Goal: Navigation & Orientation: Find specific page/section

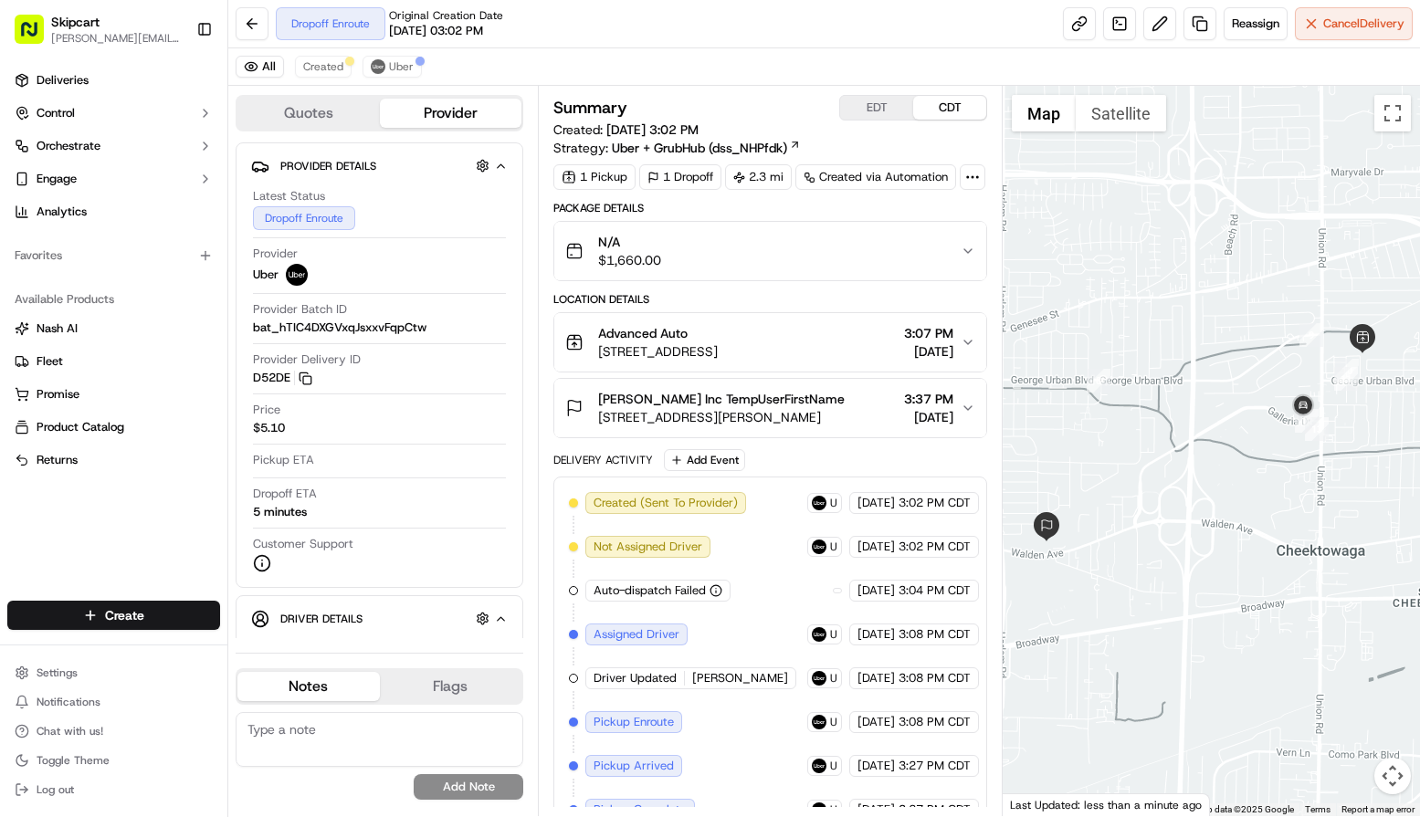
click at [1390, 771] on button "Map camera controls" at bounding box center [1392, 776] width 37 height 37
click at [1348, 691] on button "Zoom in" at bounding box center [1346, 684] width 37 height 37
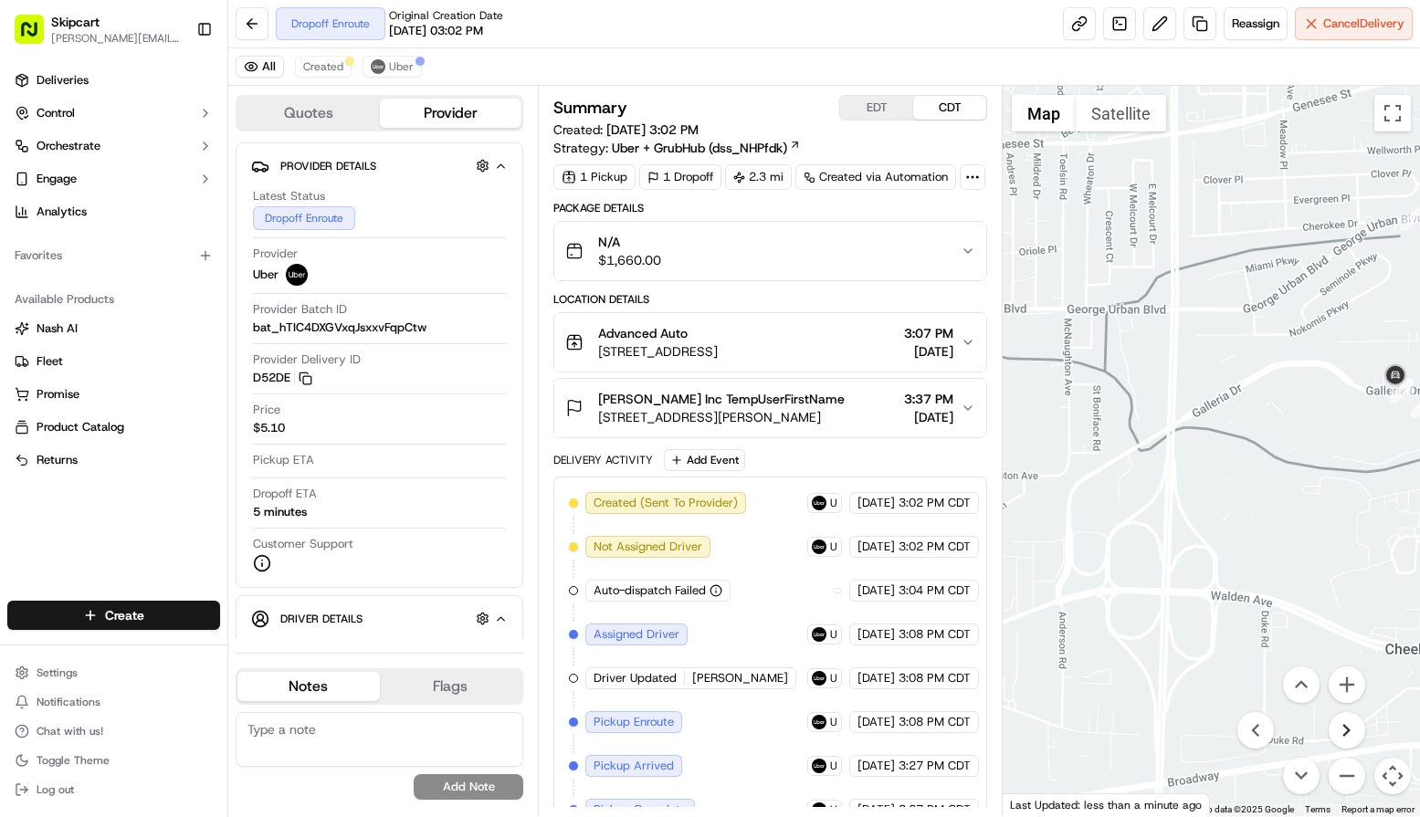
click at [1349, 728] on button "Move right" at bounding box center [1346, 730] width 37 height 37
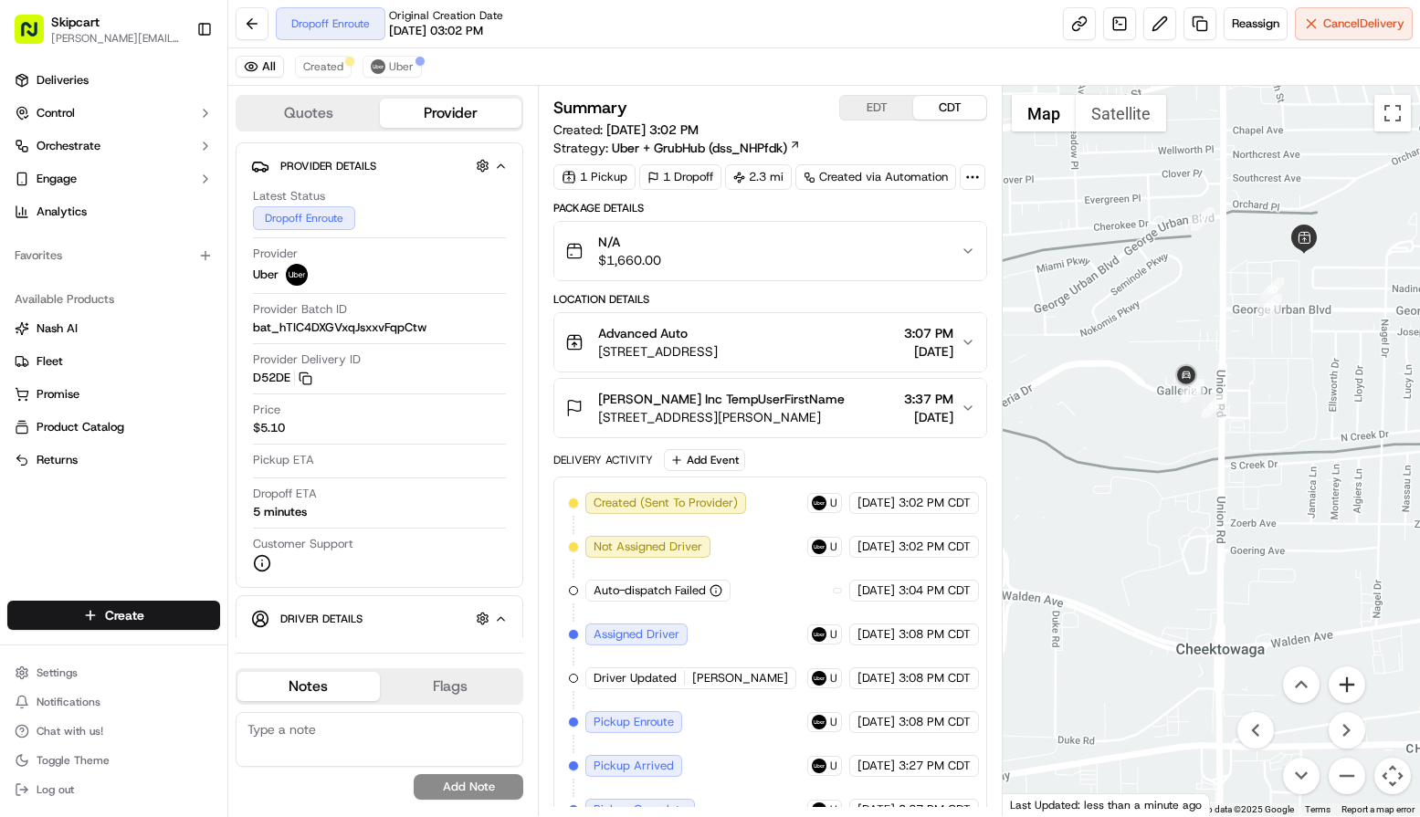
click at [1337, 676] on button "Zoom in" at bounding box center [1346, 684] width 37 height 37
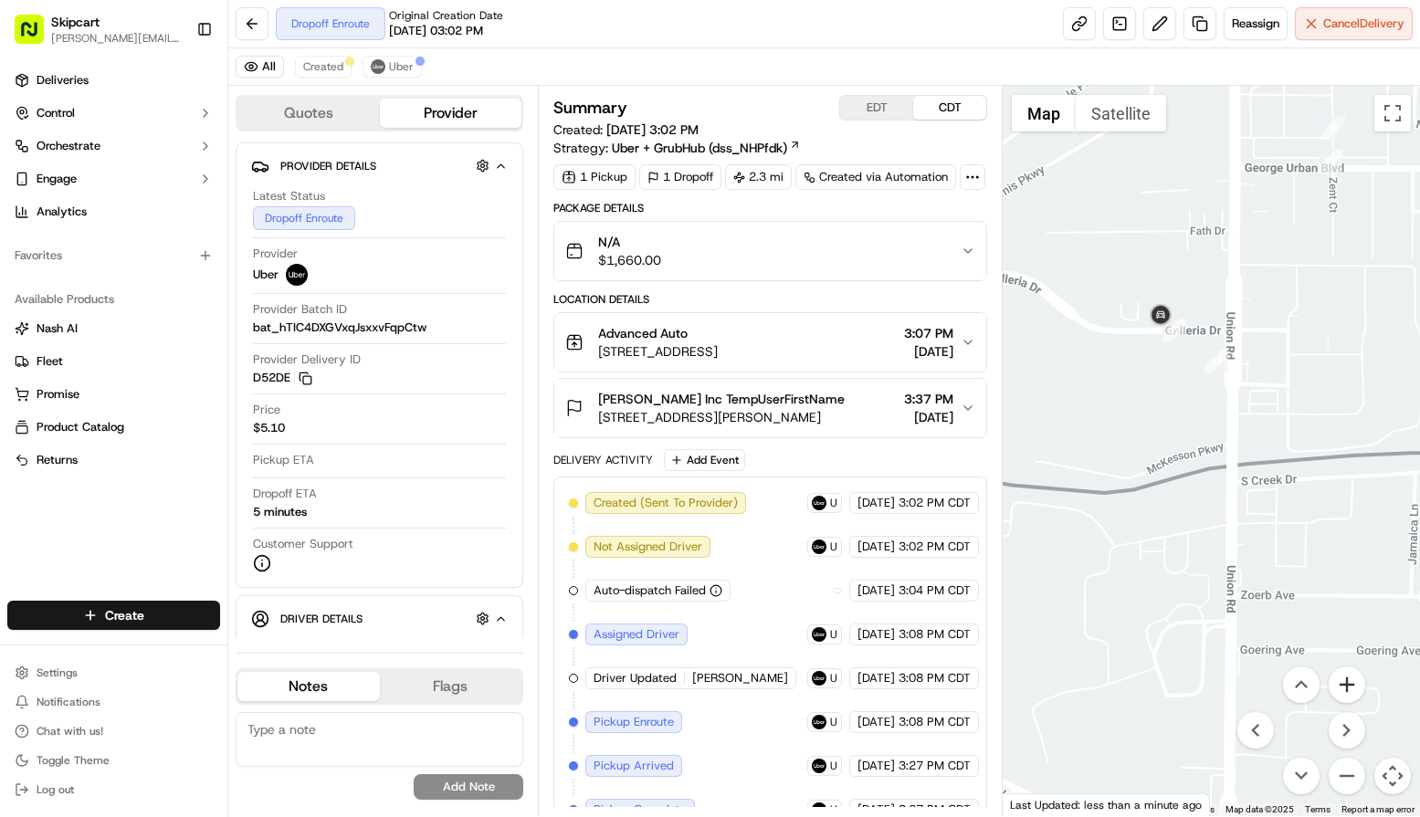
click at [1337, 675] on button "Zoom in" at bounding box center [1346, 684] width 37 height 37
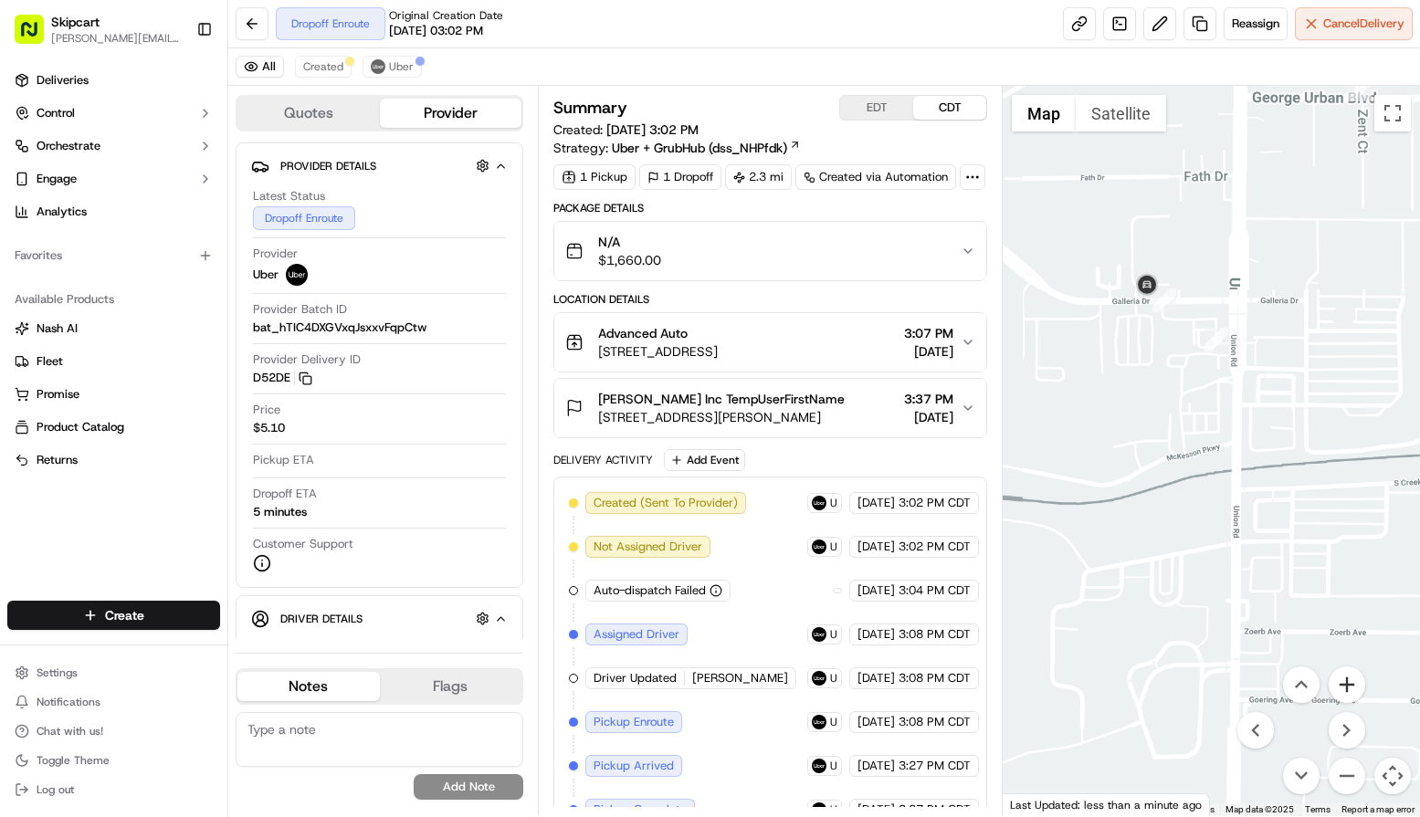
click at [1337, 675] on button "Zoom in" at bounding box center [1346, 684] width 37 height 37
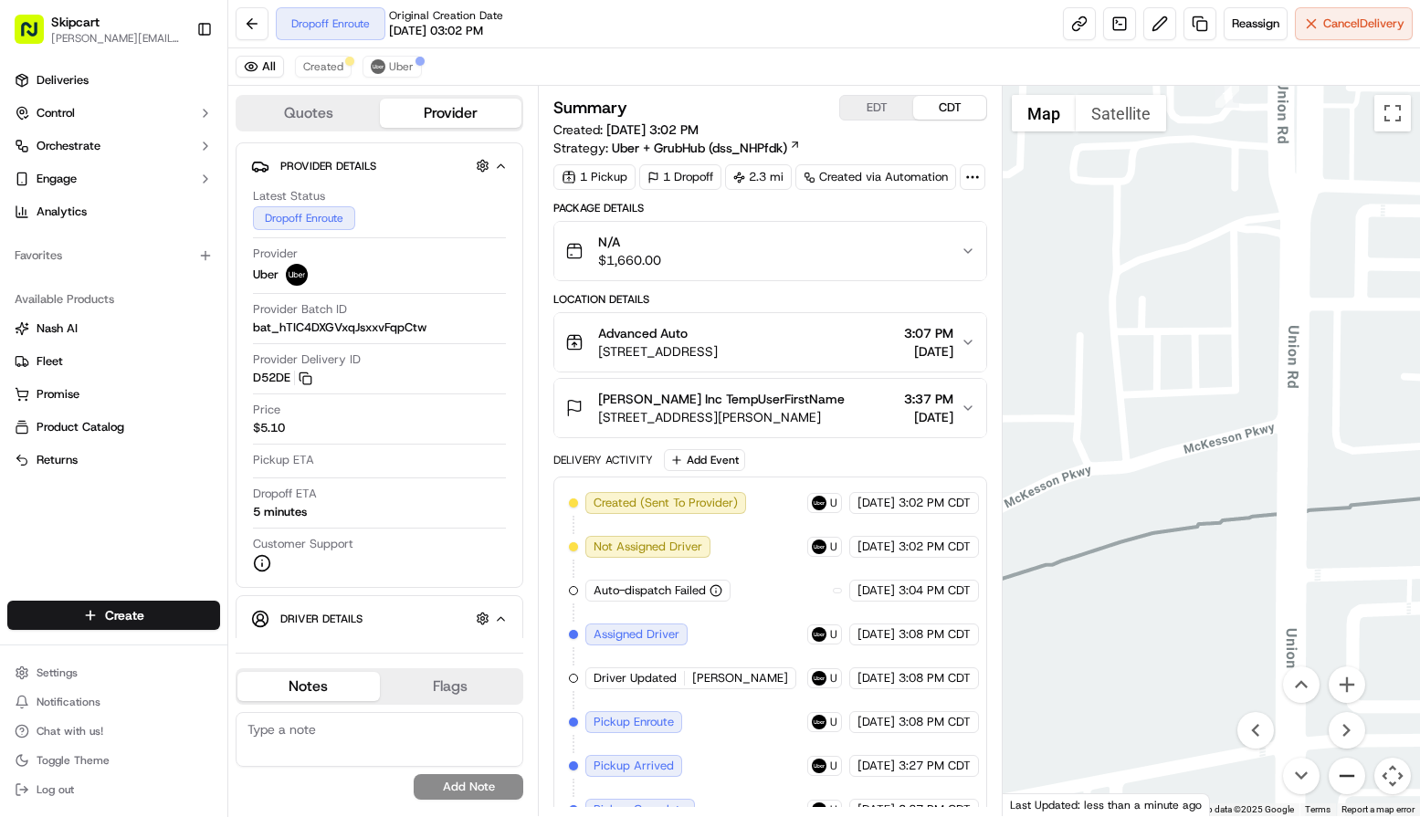
click at [1345, 779] on button "Zoom out" at bounding box center [1346, 776] width 37 height 37
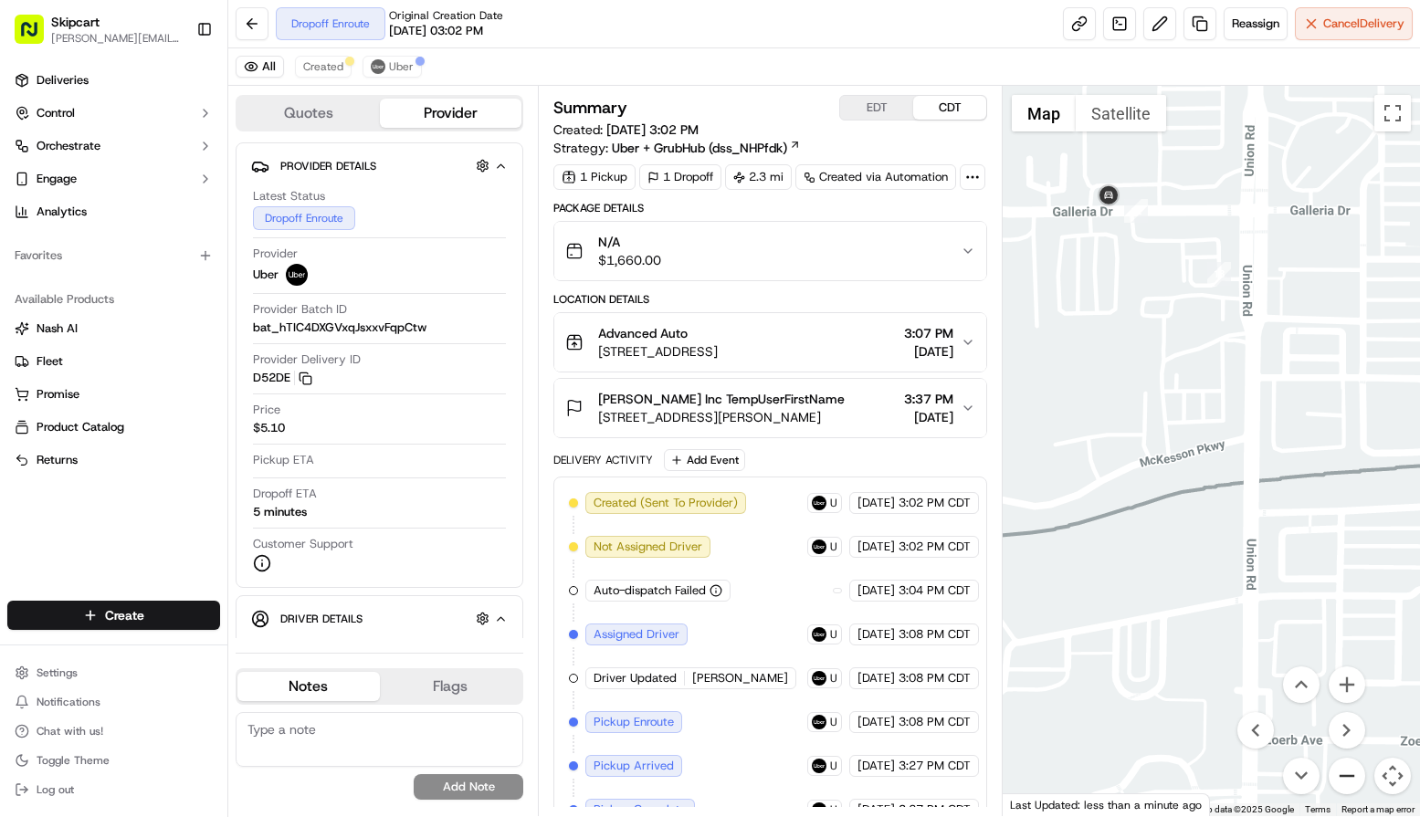
click at [1345, 779] on button "Zoom out" at bounding box center [1346, 776] width 37 height 37
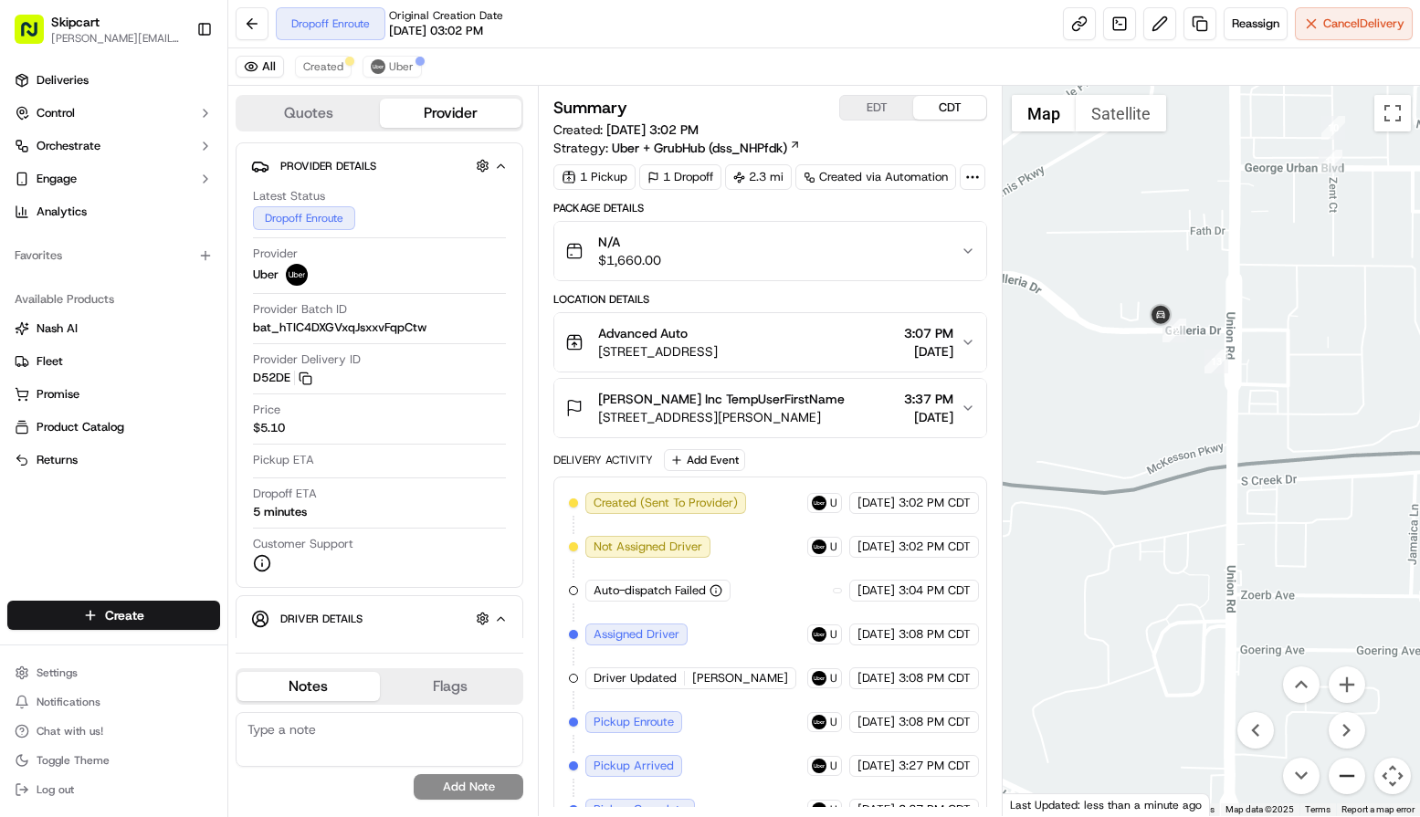
click at [1344, 779] on button "Zoom out" at bounding box center [1346, 776] width 37 height 37
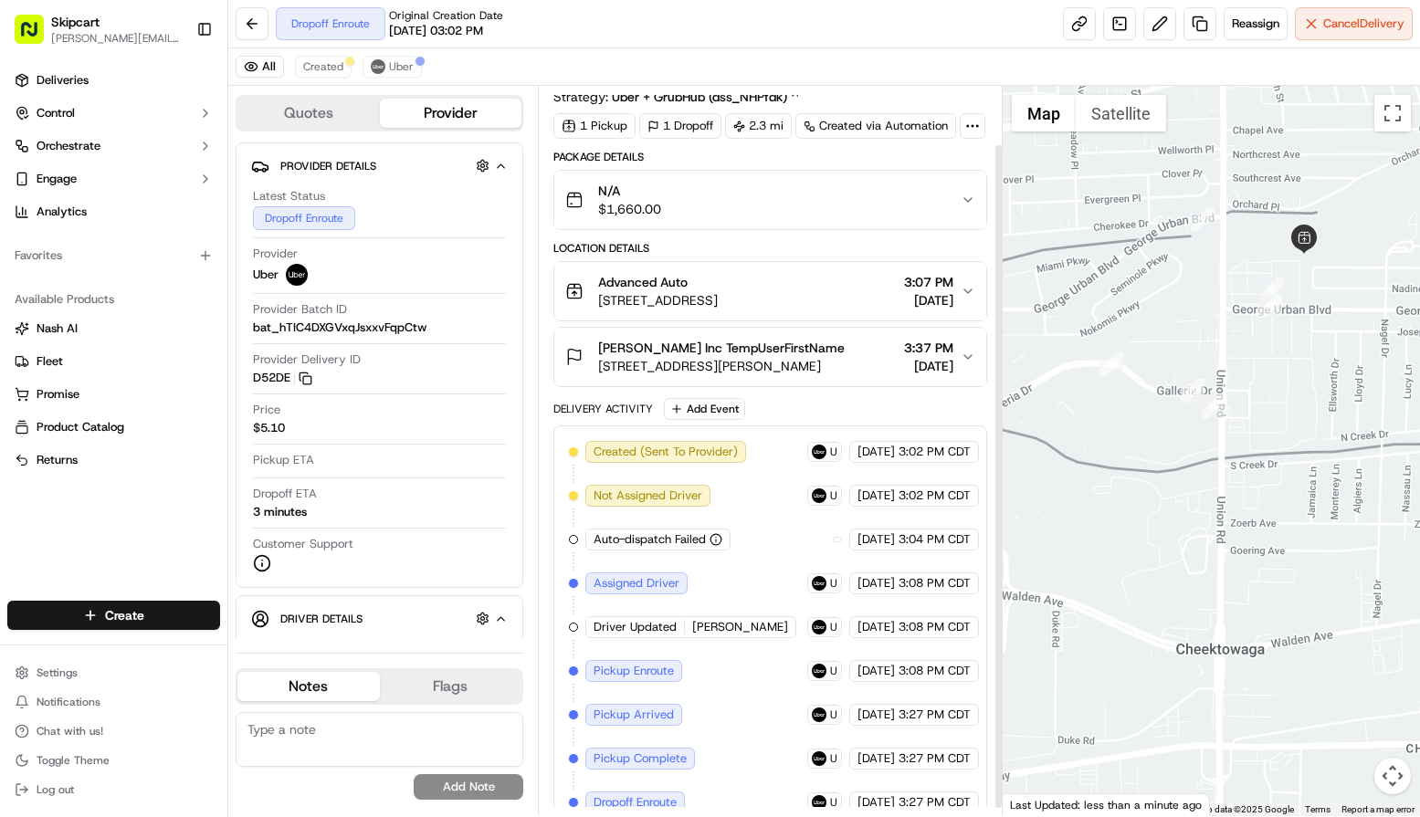
scroll to position [73, 0]
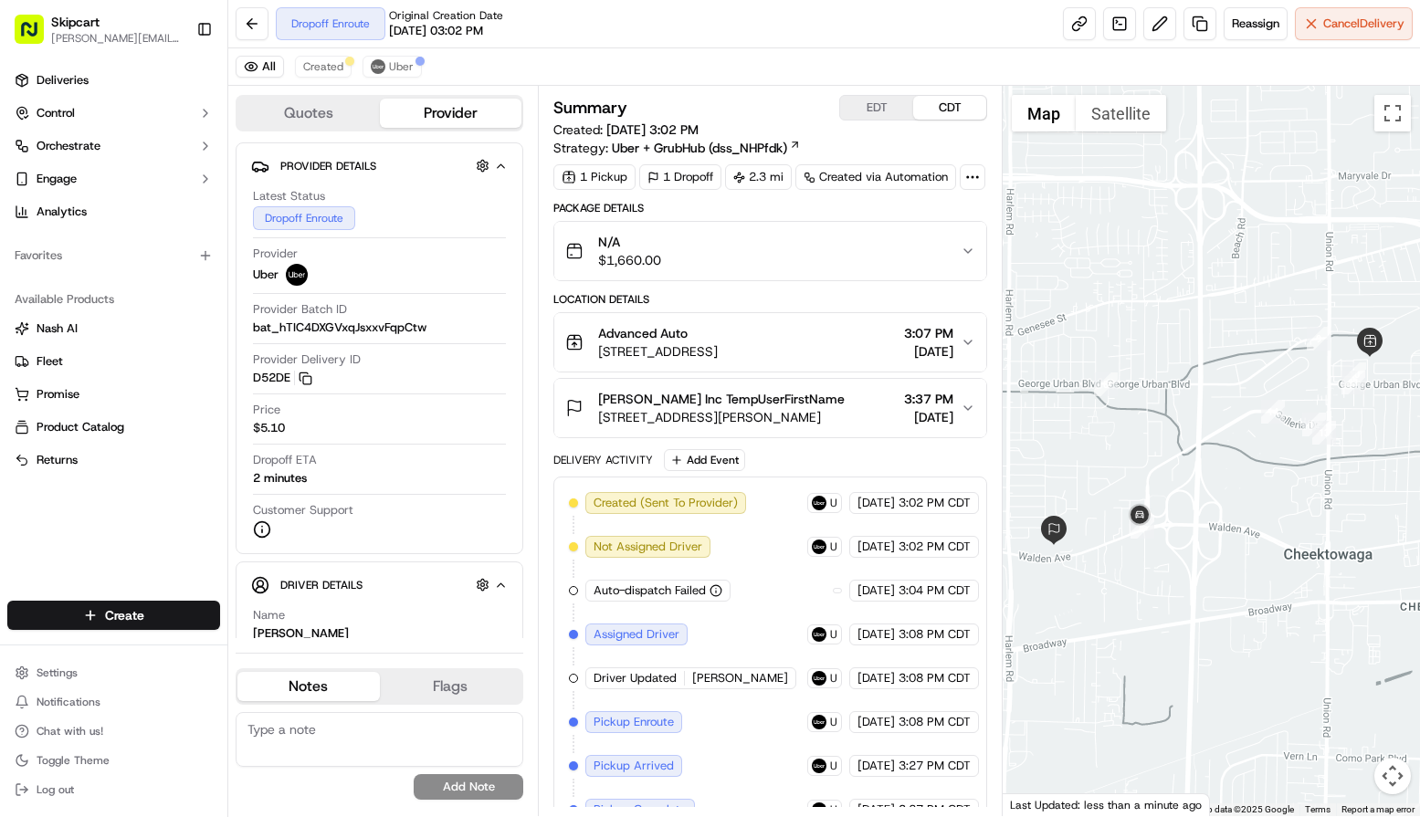
scroll to position [73, 0]
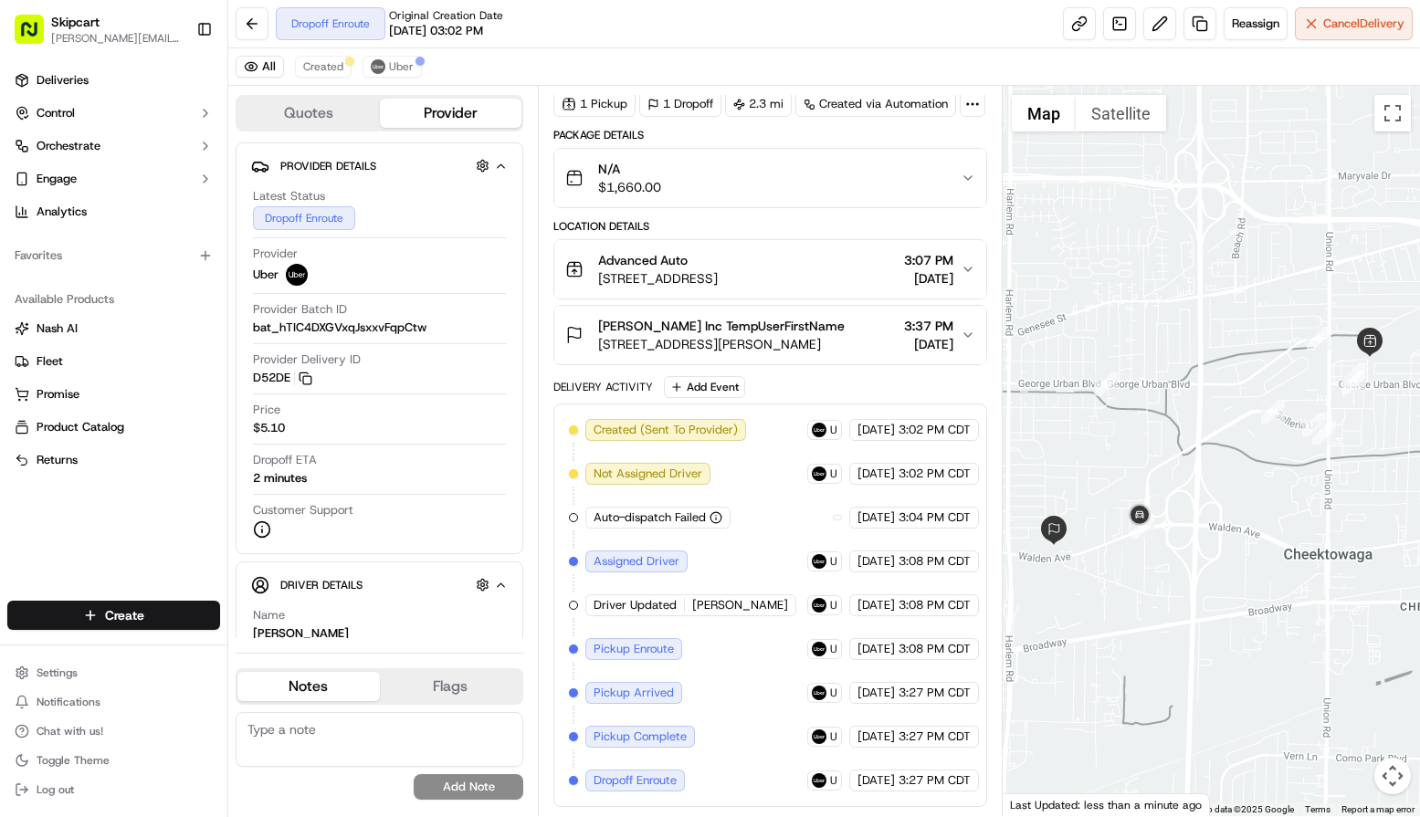
click at [1403, 778] on button "Map camera controls" at bounding box center [1392, 776] width 37 height 37
click at [1335, 689] on button "Zoom in" at bounding box center [1346, 684] width 37 height 37
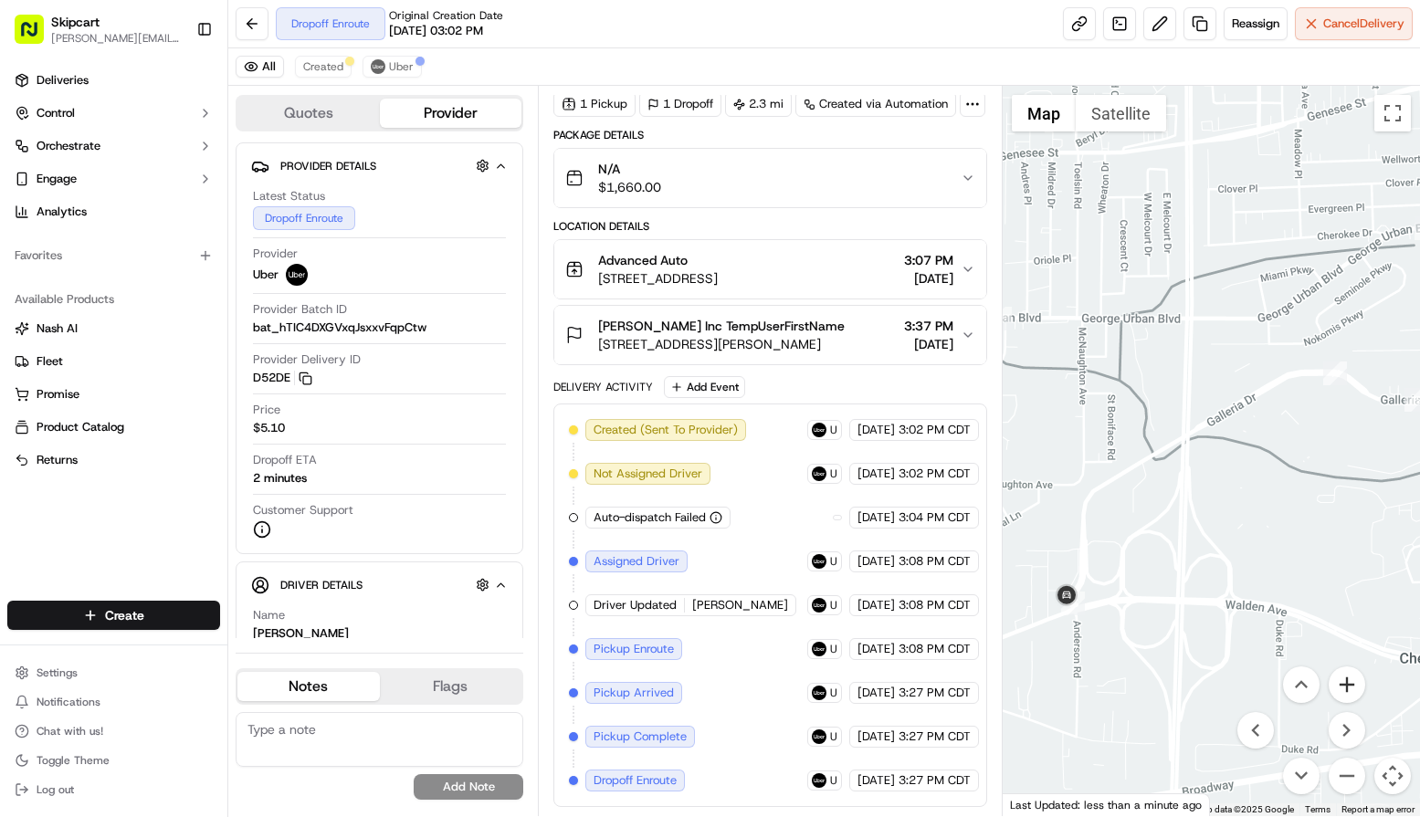
click at [1339, 689] on button "Zoom in" at bounding box center [1346, 684] width 37 height 37
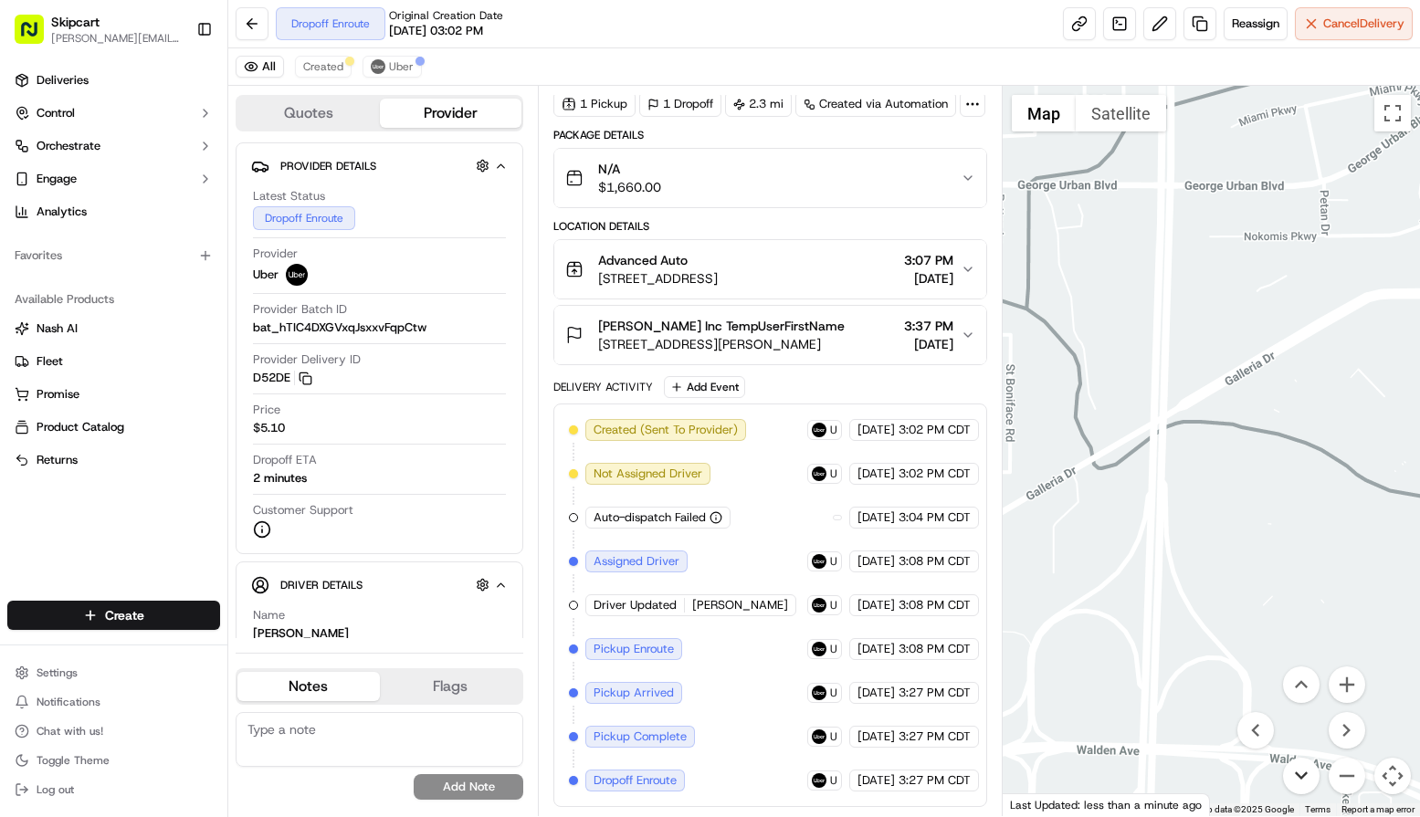
click at [1297, 775] on button "Move down" at bounding box center [1301, 776] width 37 height 37
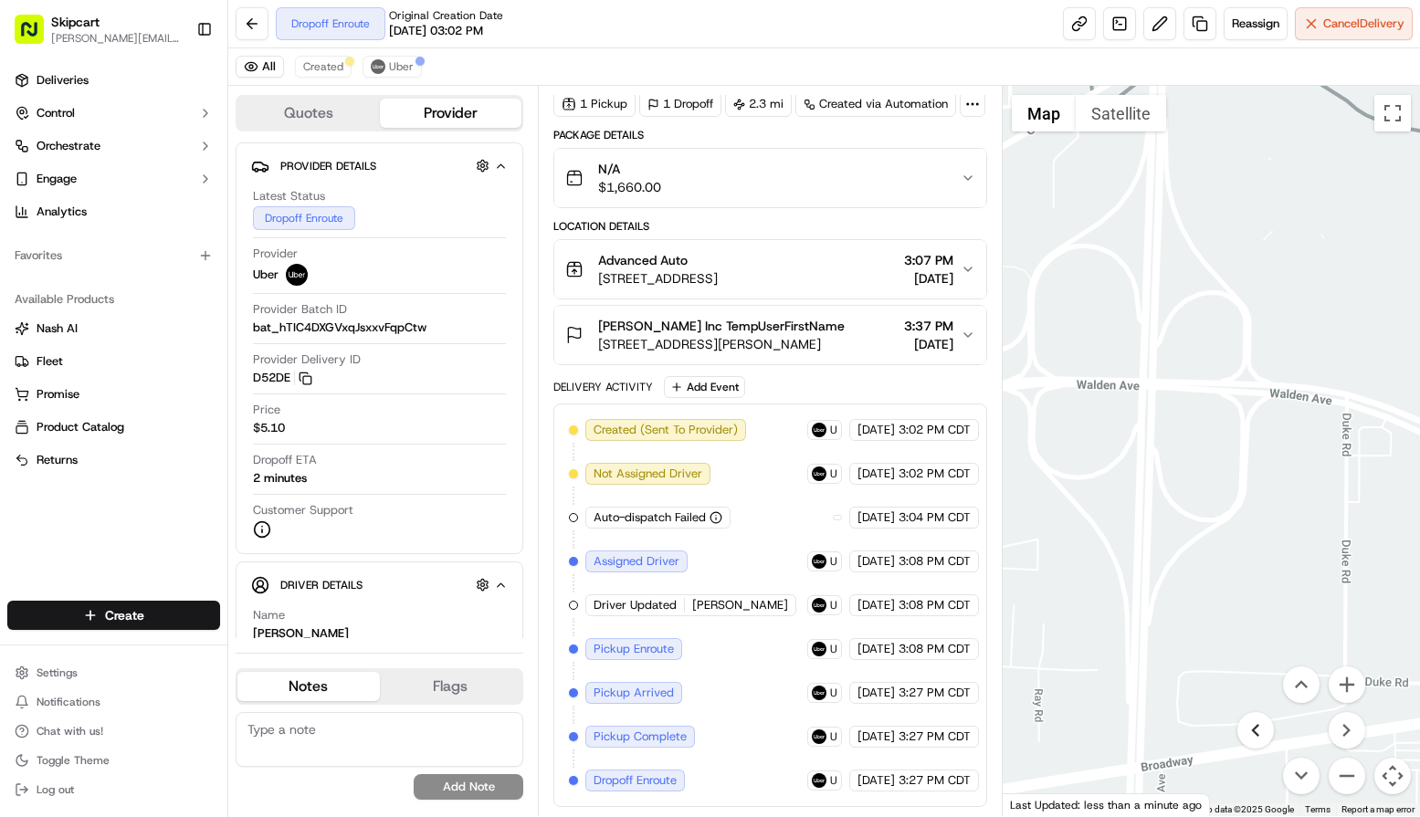
click at [1258, 728] on button "Move left" at bounding box center [1255, 730] width 37 height 37
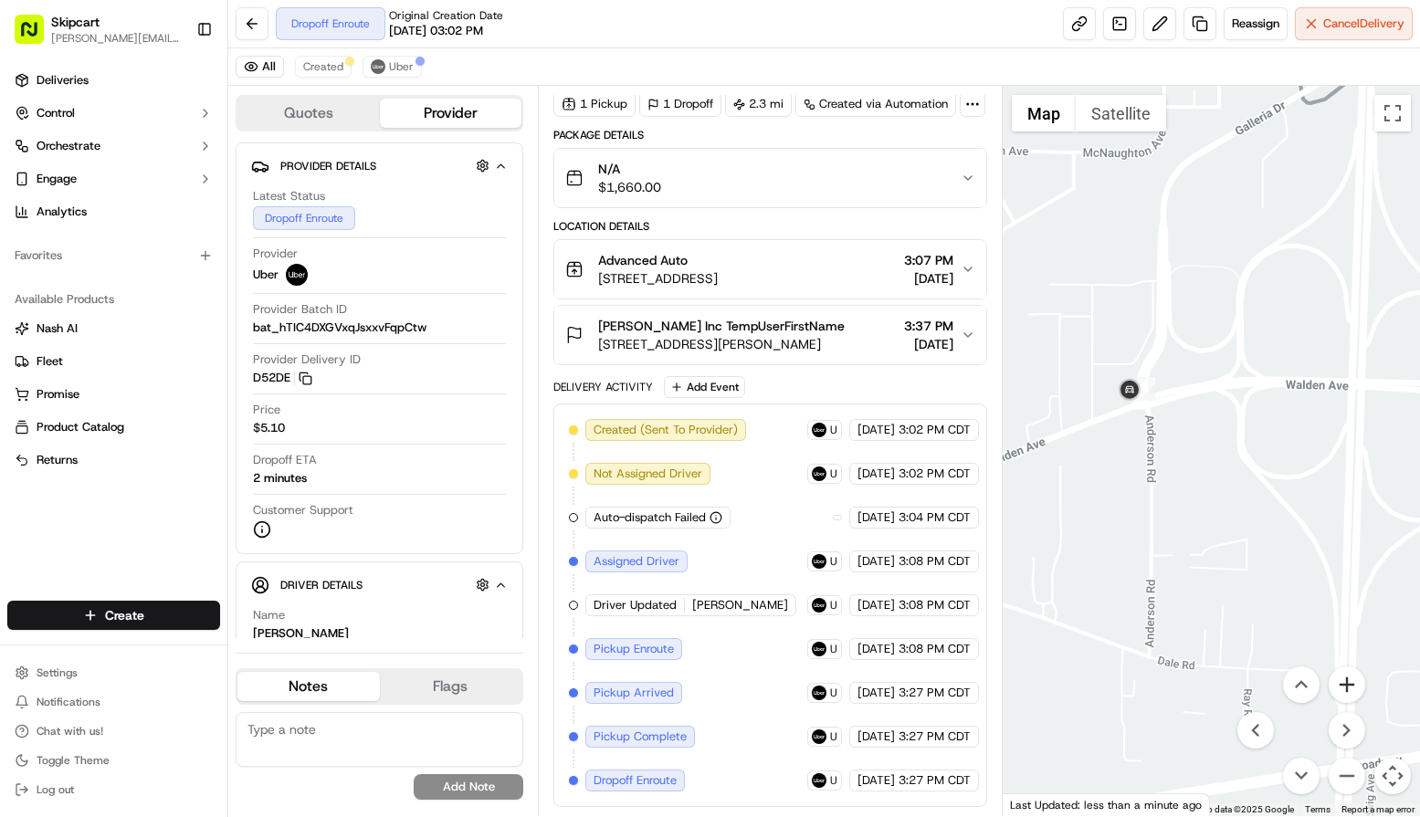
click at [1345, 676] on button "Zoom in" at bounding box center [1346, 684] width 37 height 37
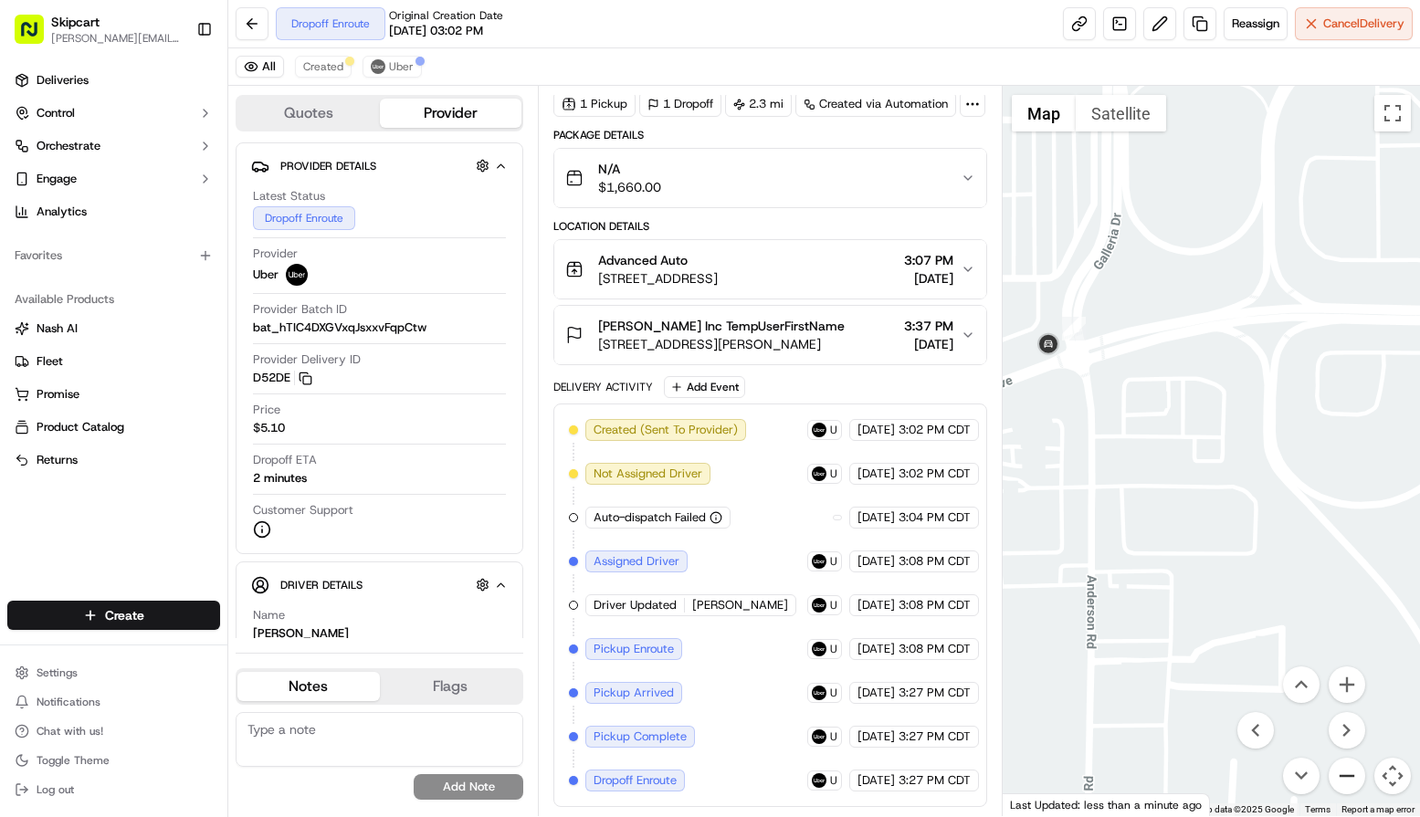
click at [1341, 768] on button "Zoom out" at bounding box center [1346, 776] width 37 height 37
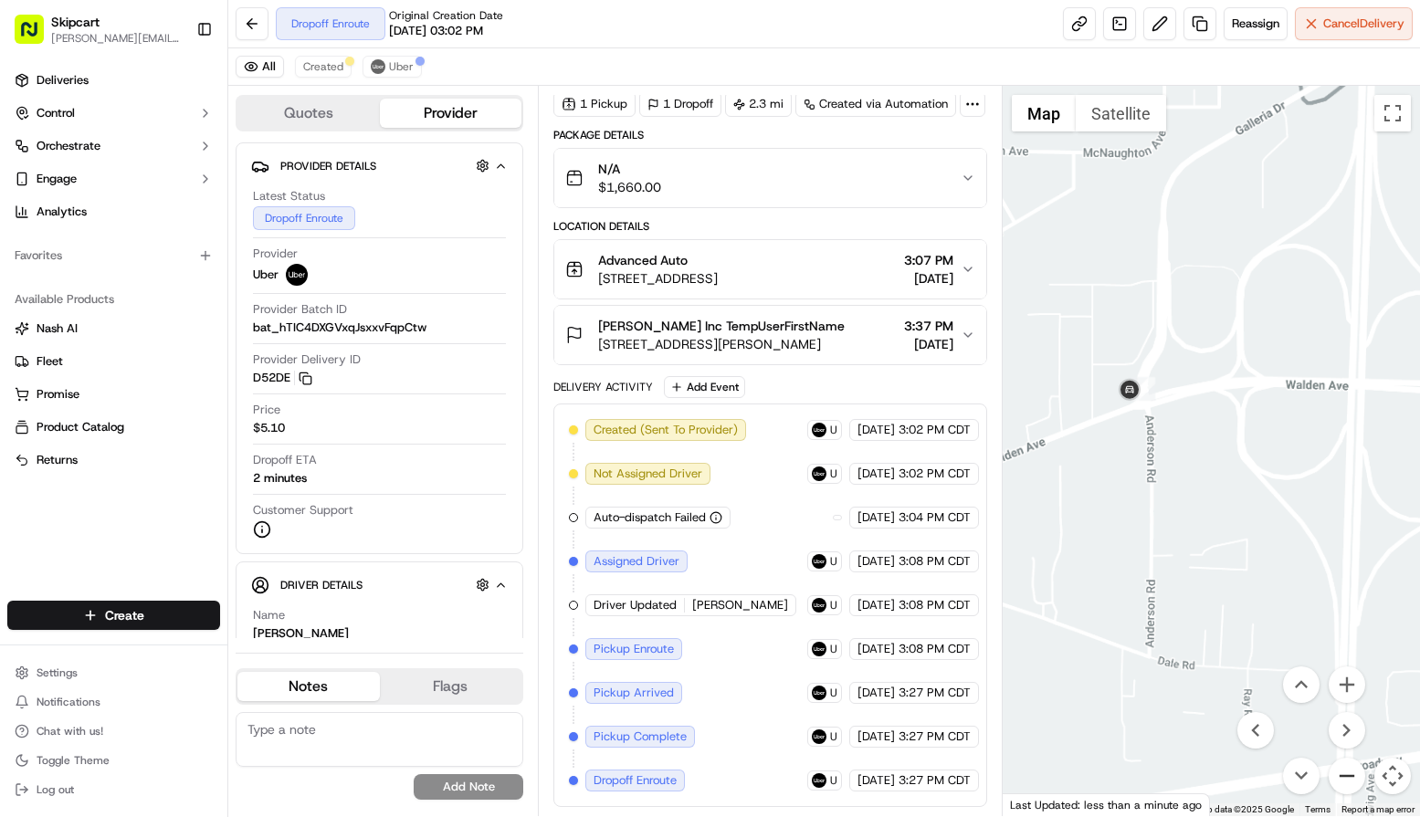
click at [1341, 768] on button "Zoom out" at bounding box center [1346, 776] width 37 height 37
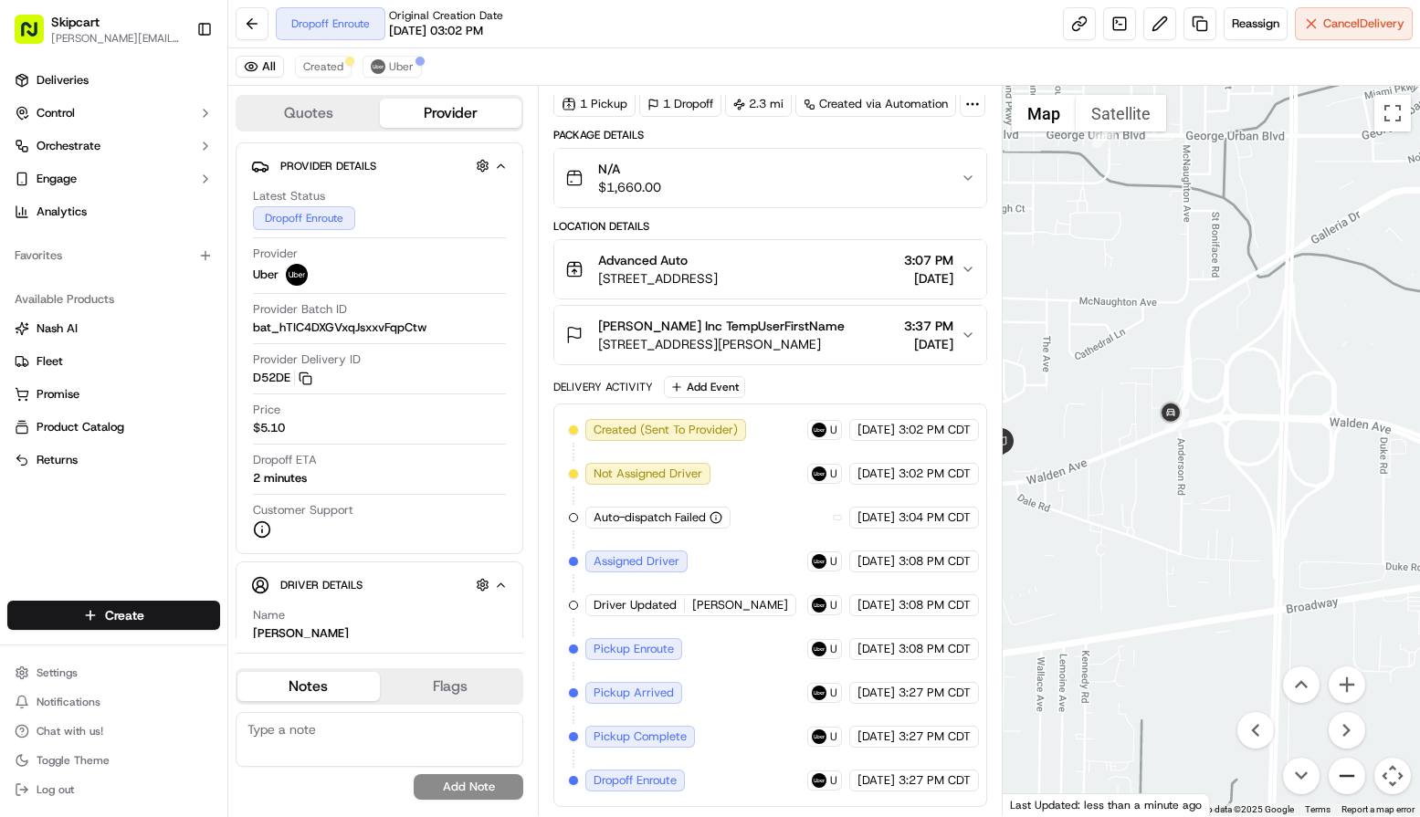
click at [1341, 768] on button "Zoom out" at bounding box center [1346, 776] width 37 height 37
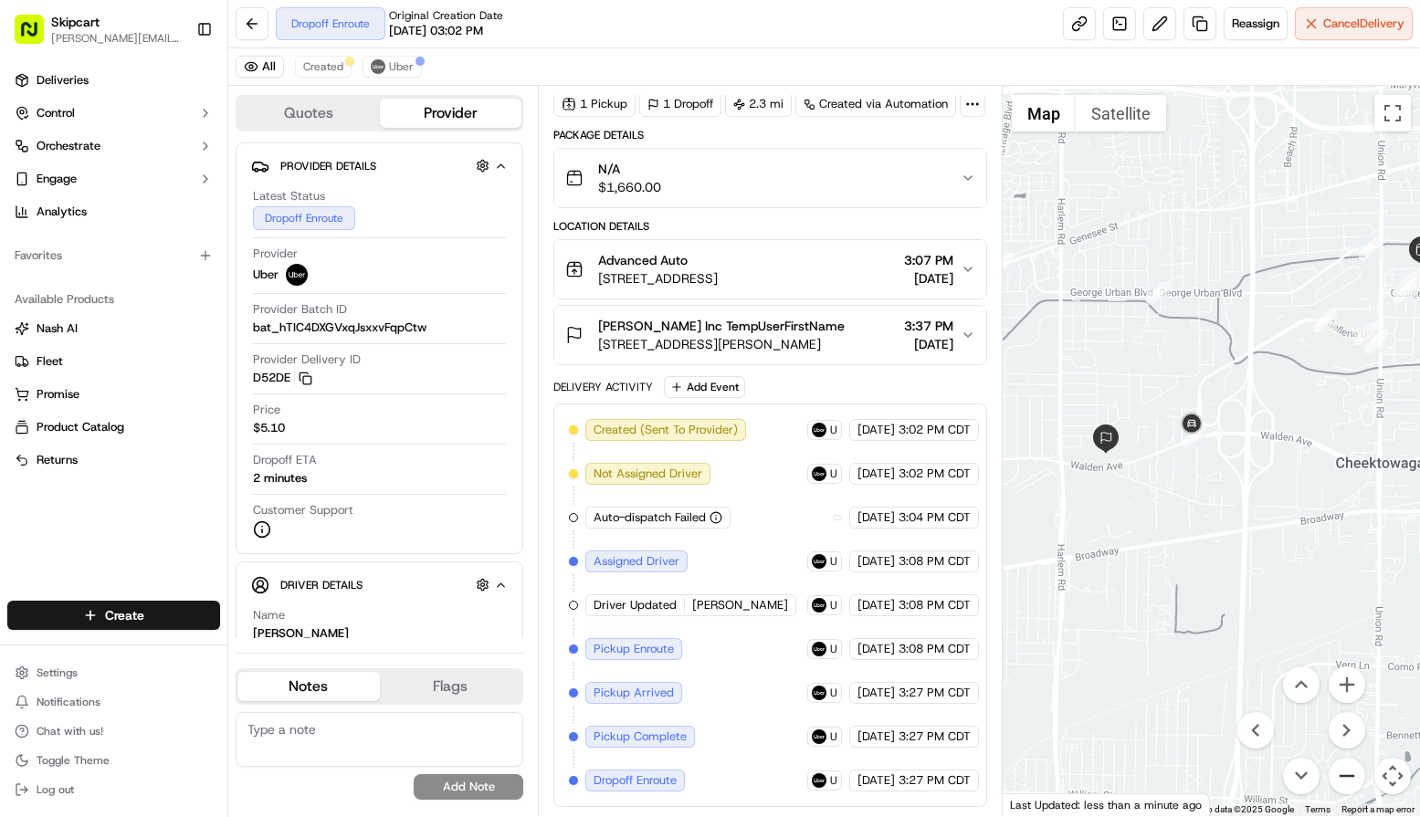
click at [1341, 768] on button "Zoom out" at bounding box center [1346, 776] width 37 height 37
